Goal: Navigation & Orientation: Find specific page/section

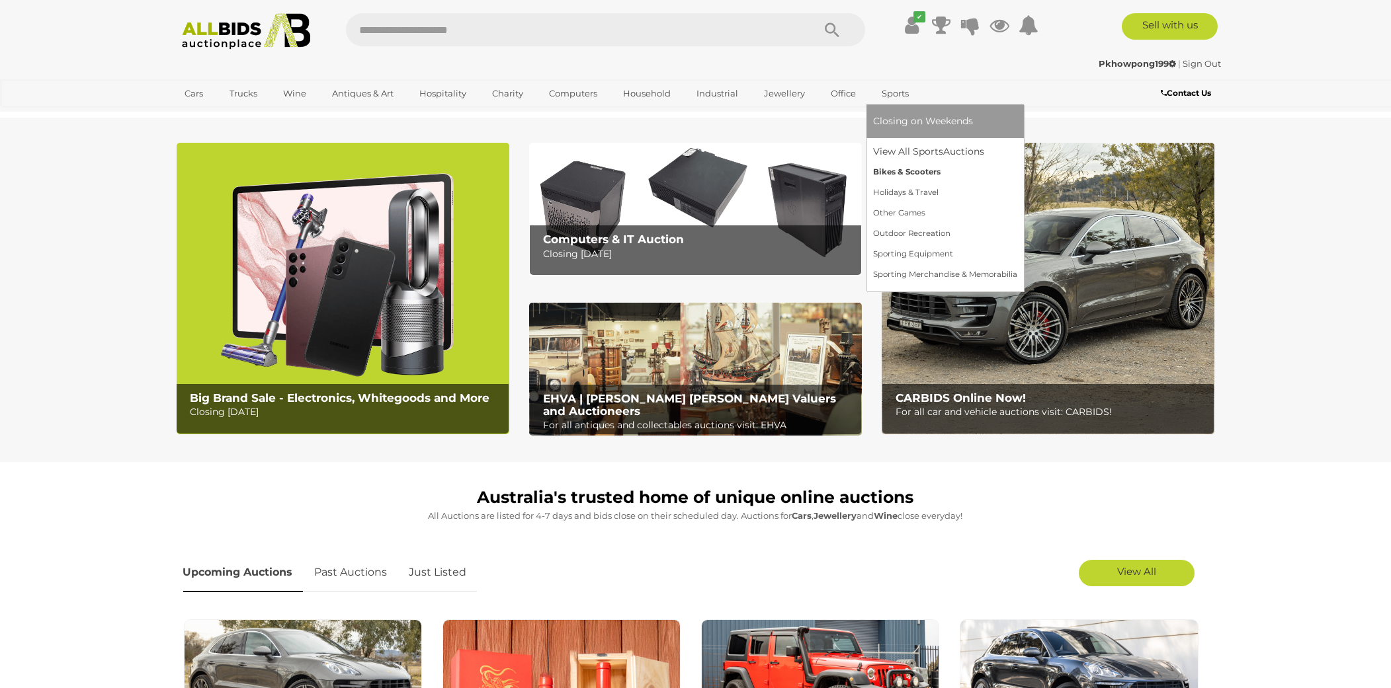
click at [895, 166] on link "Bikes & Scooters" at bounding box center [945, 172] width 144 height 20
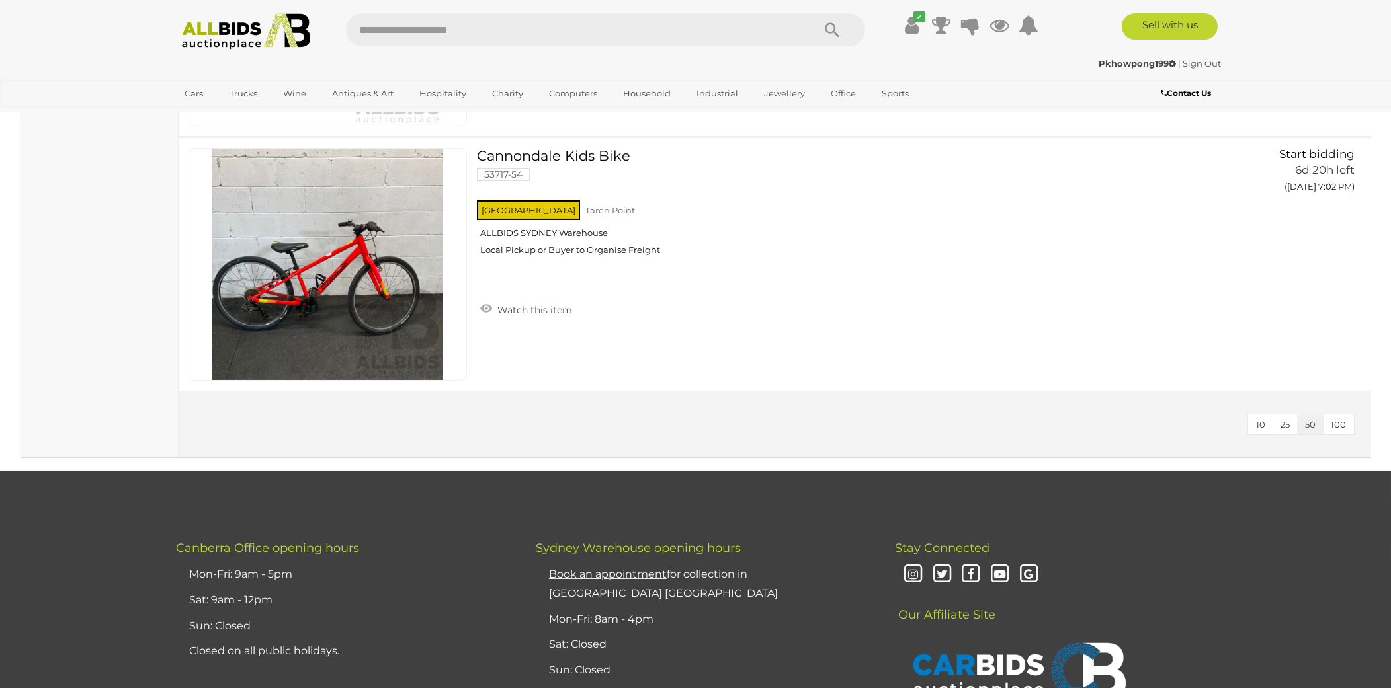
scroll to position [2564, 0]
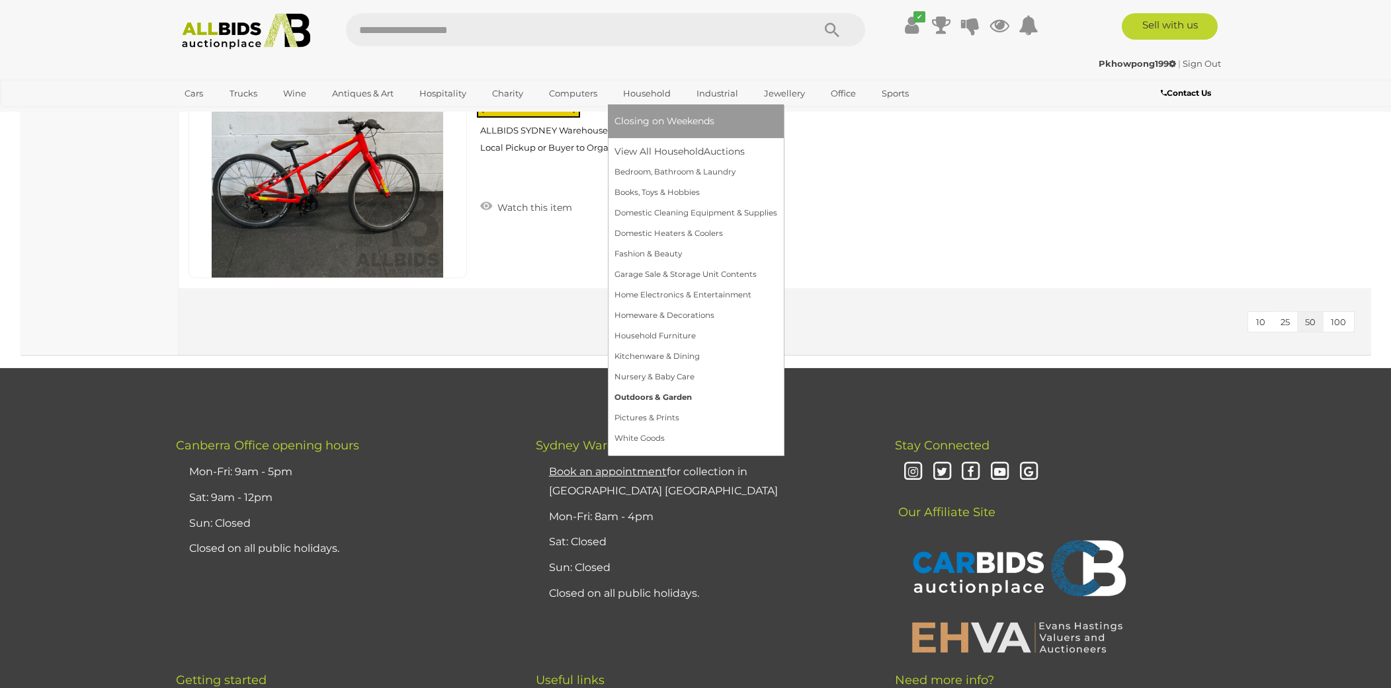
click at [655, 395] on link "Outdoors & Garden" at bounding box center [695, 397] width 163 height 20
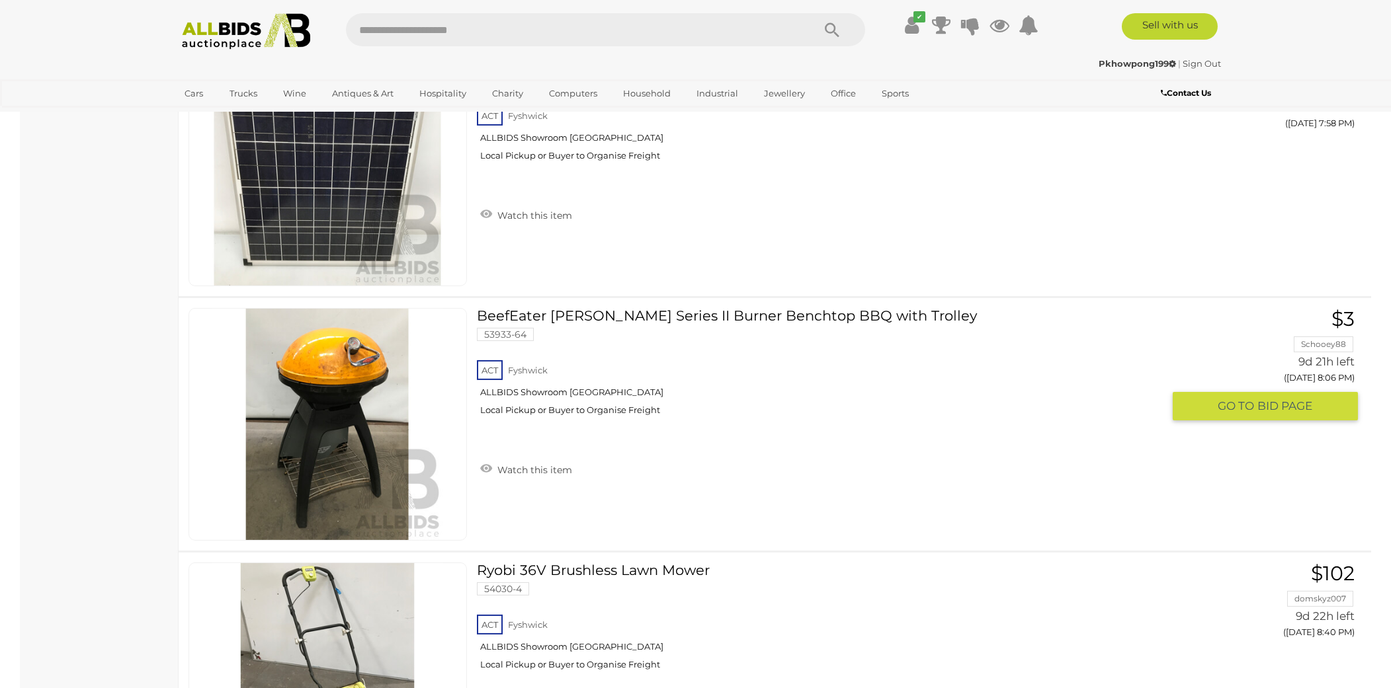
scroll to position [4007, 0]
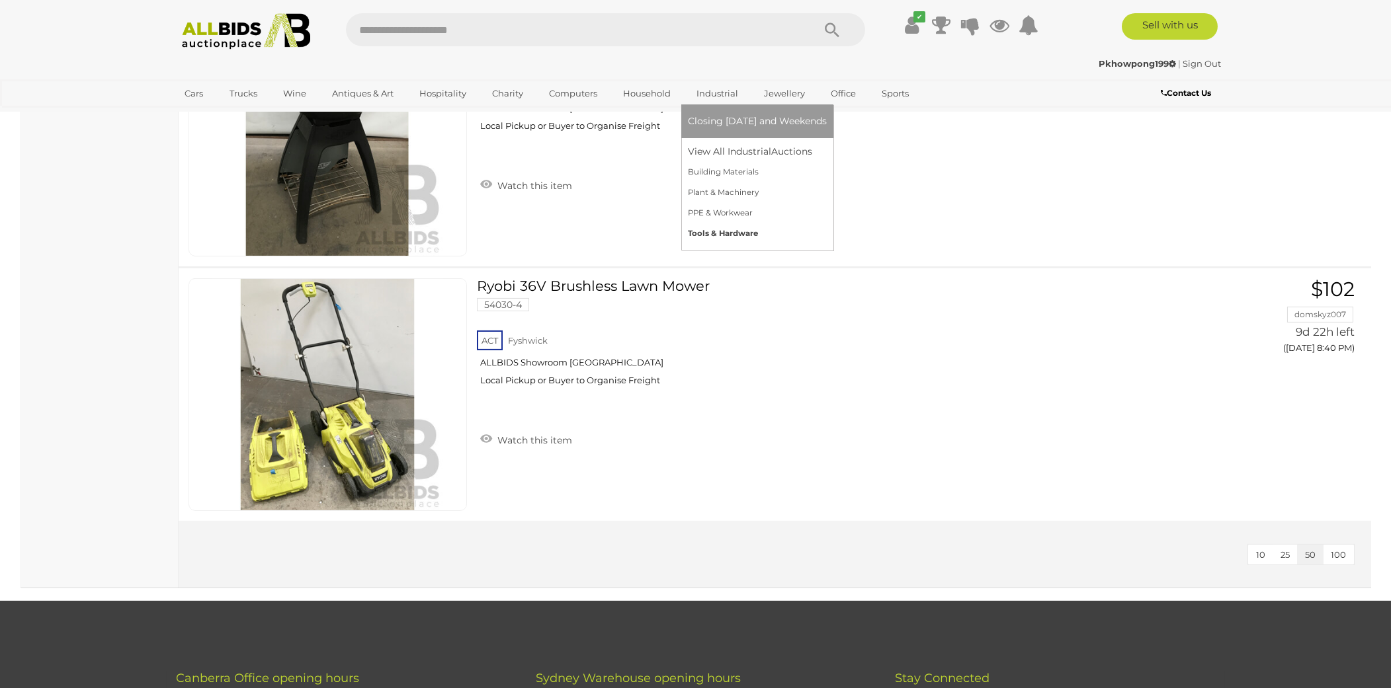
click at [722, 233] on link "Tools & Hardware" at bounding box center [757, 234] width 139 height 20
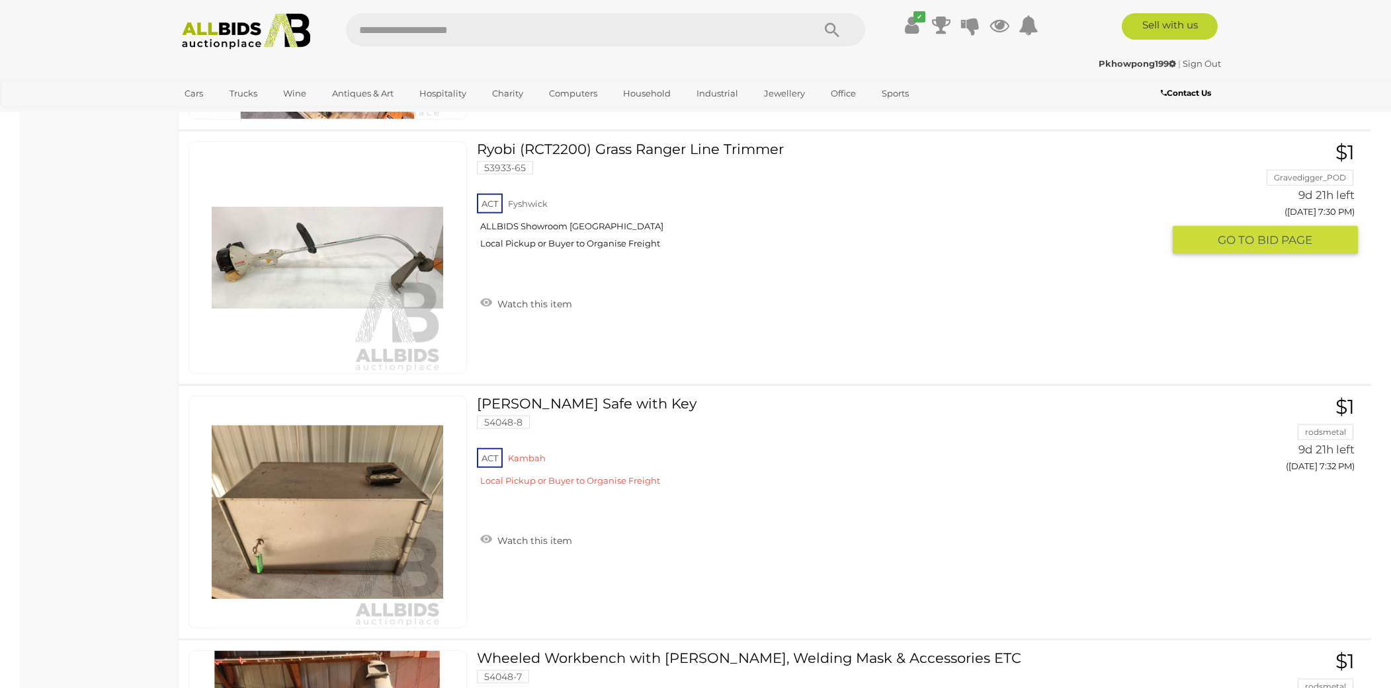
scroll to position [12423, 0]
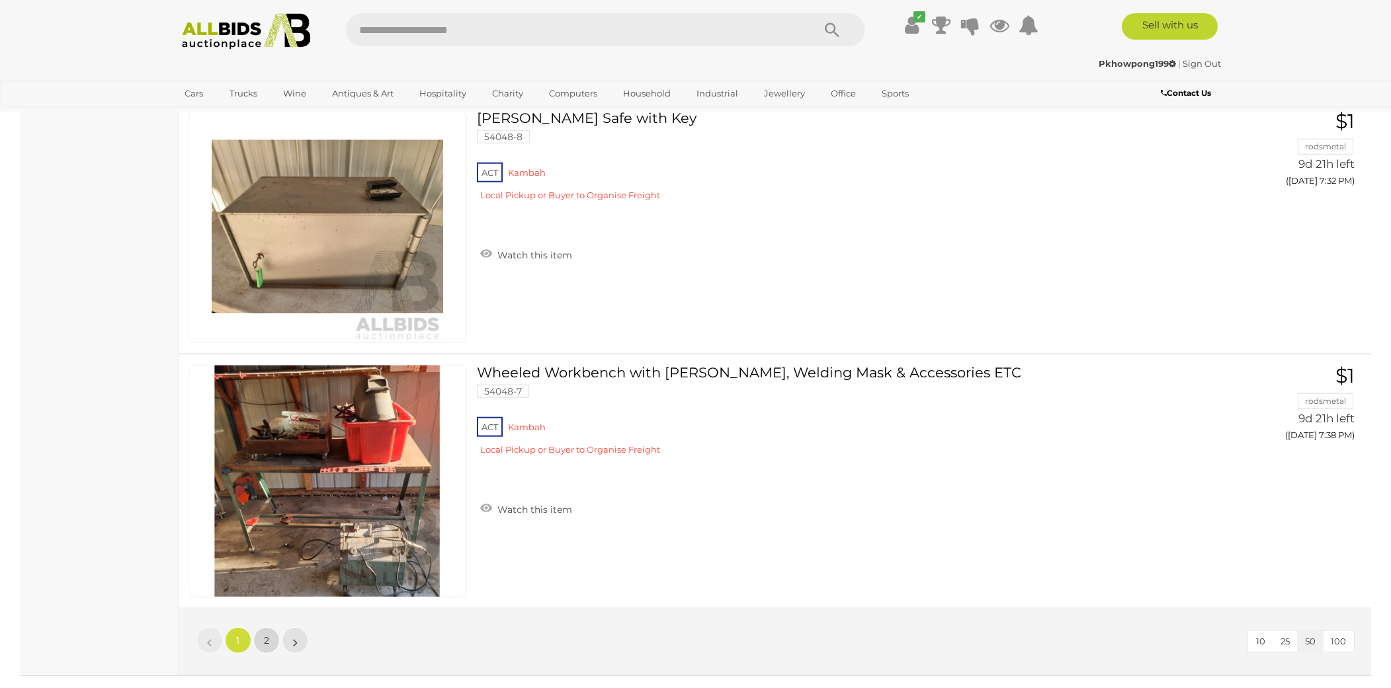
click at [270, 628] on link "2" at bounding box center [266, 641] width 26 height 26
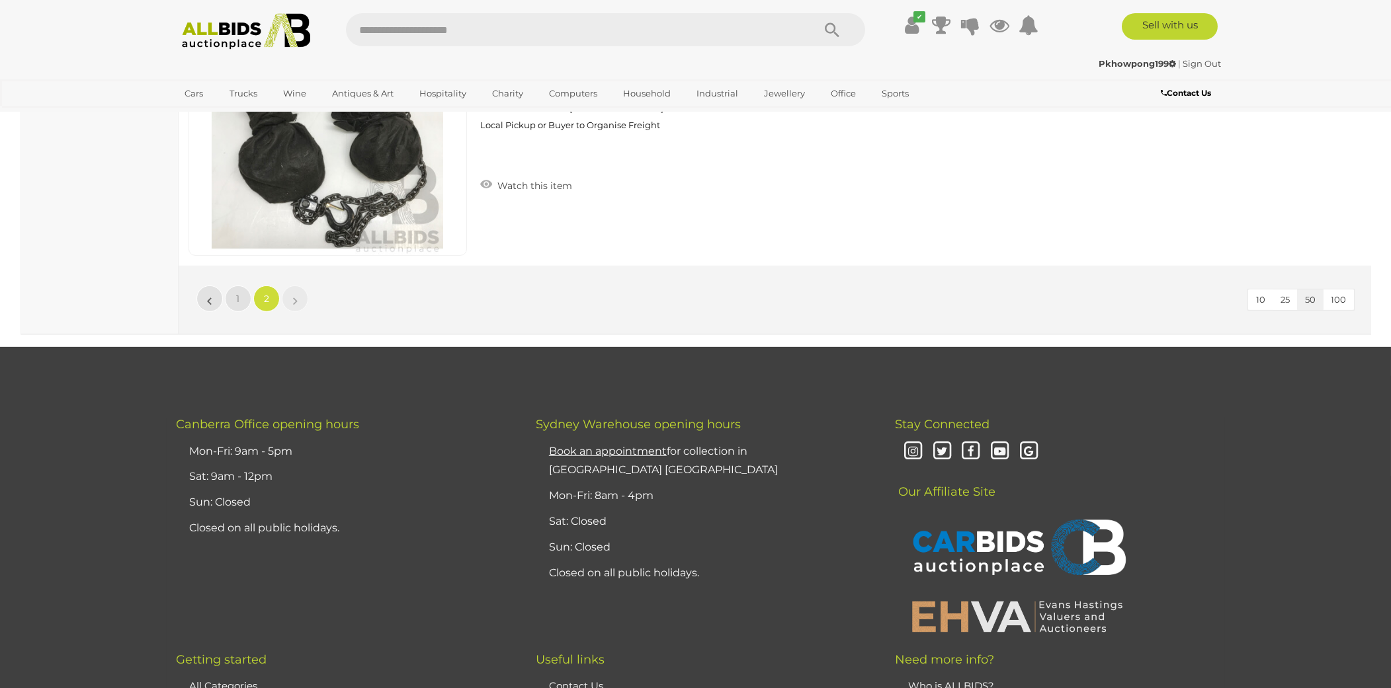
scroll to position [7543, 0]
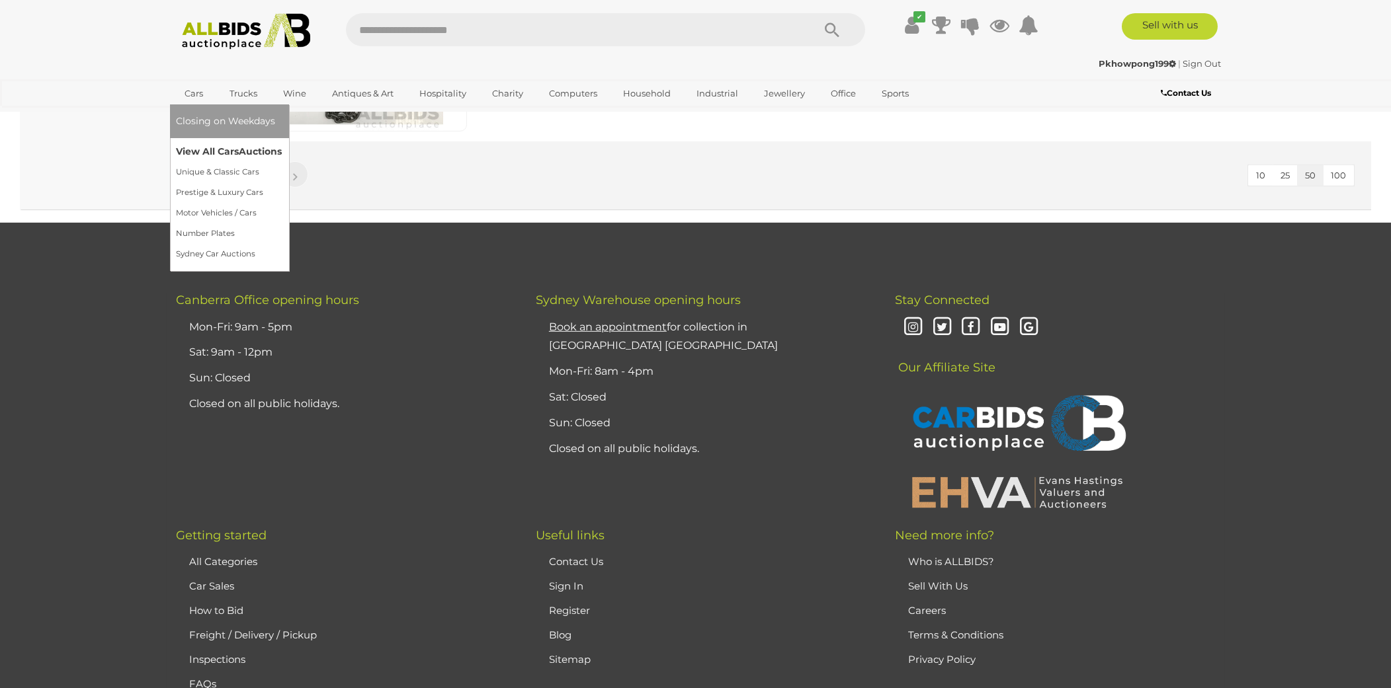
click at [216, 155] on link "View All Cars Auctions" at bounding box center [230, 152] width 106 height 20
